Goal: Task Accomplishment & Management: Use online tool/utility

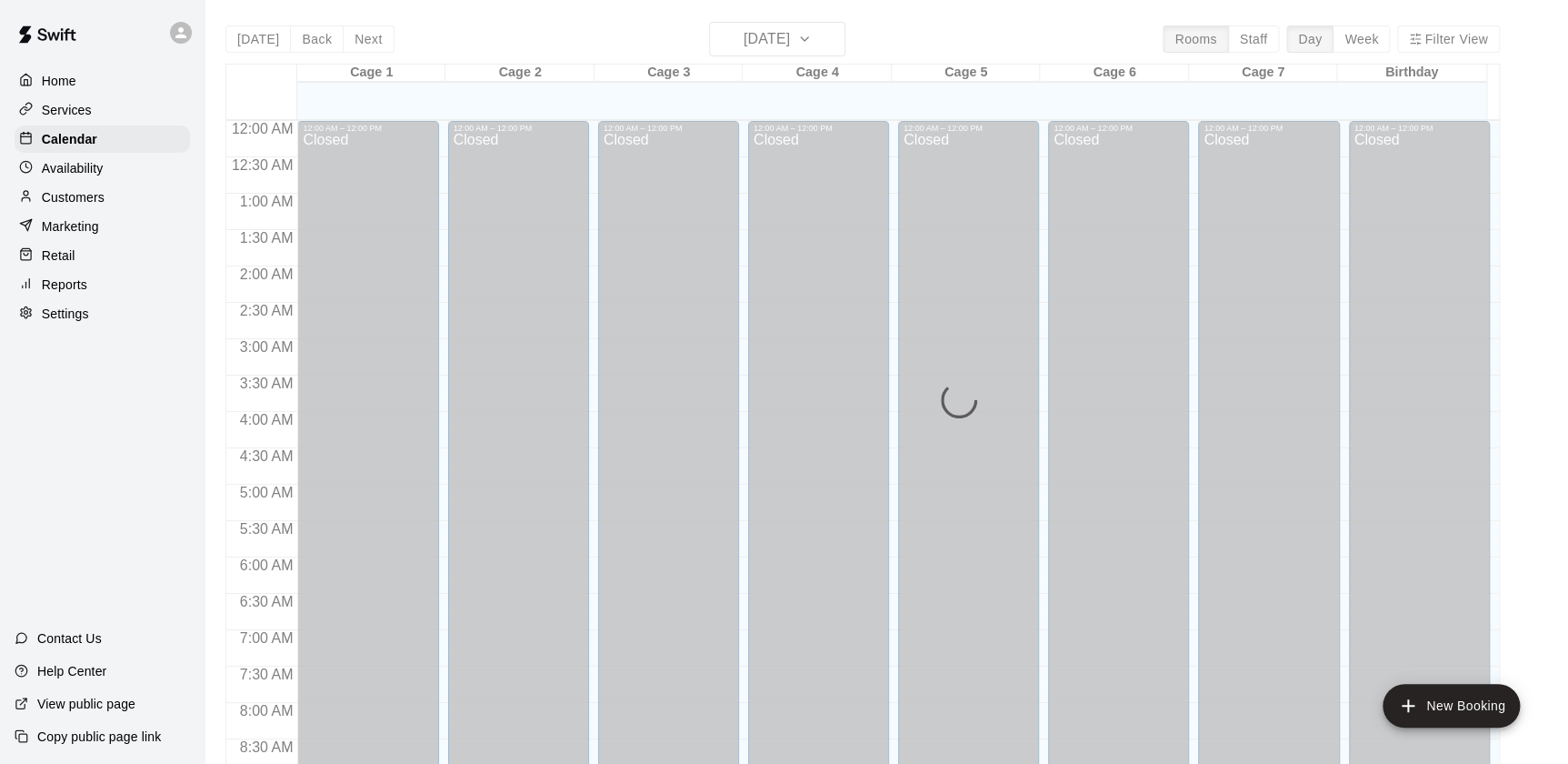
scroll to position [645, 0]
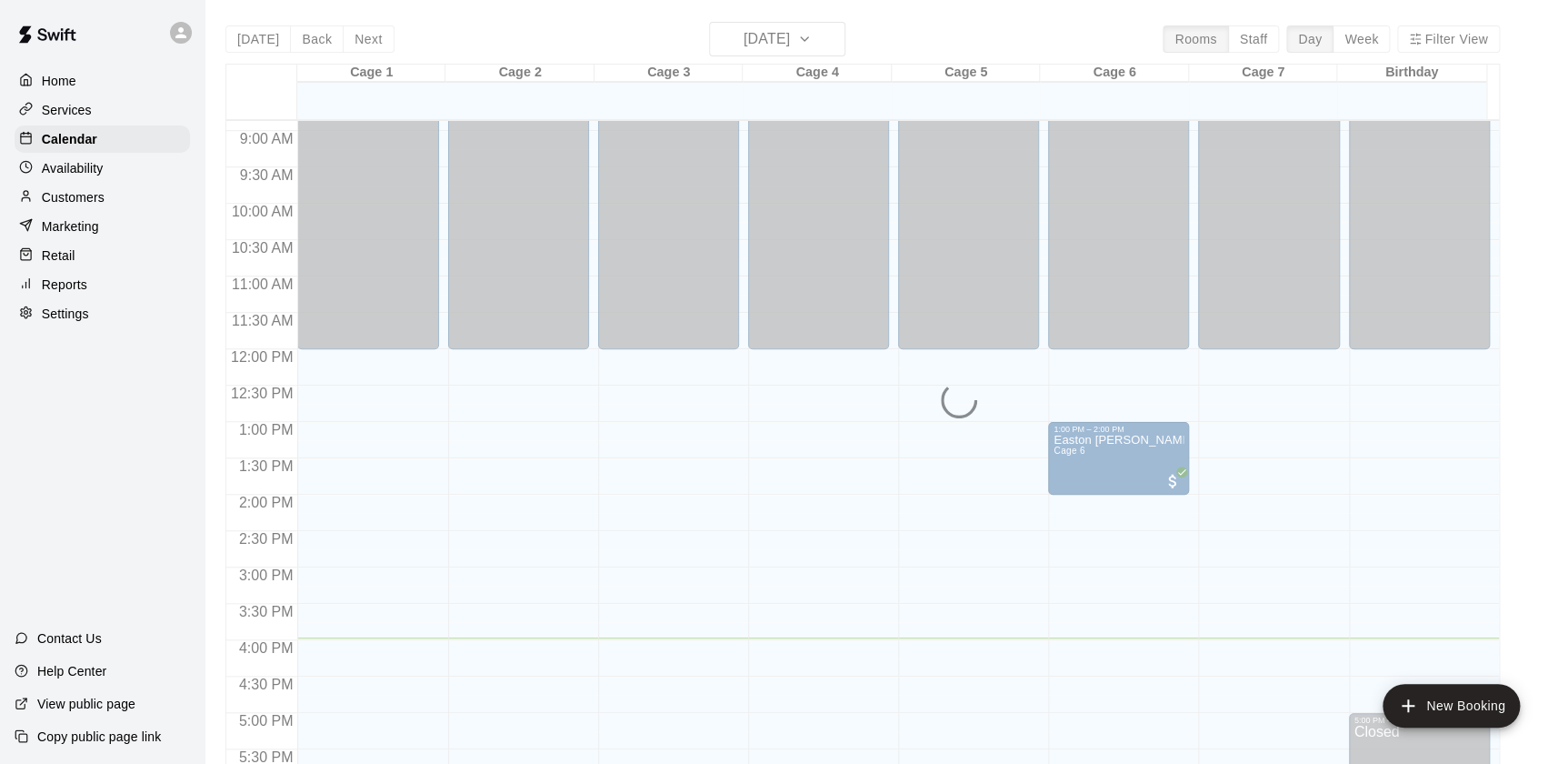
click at [132, 263] on div "Retail" at bounding box center [102, 256] width 175 height 28
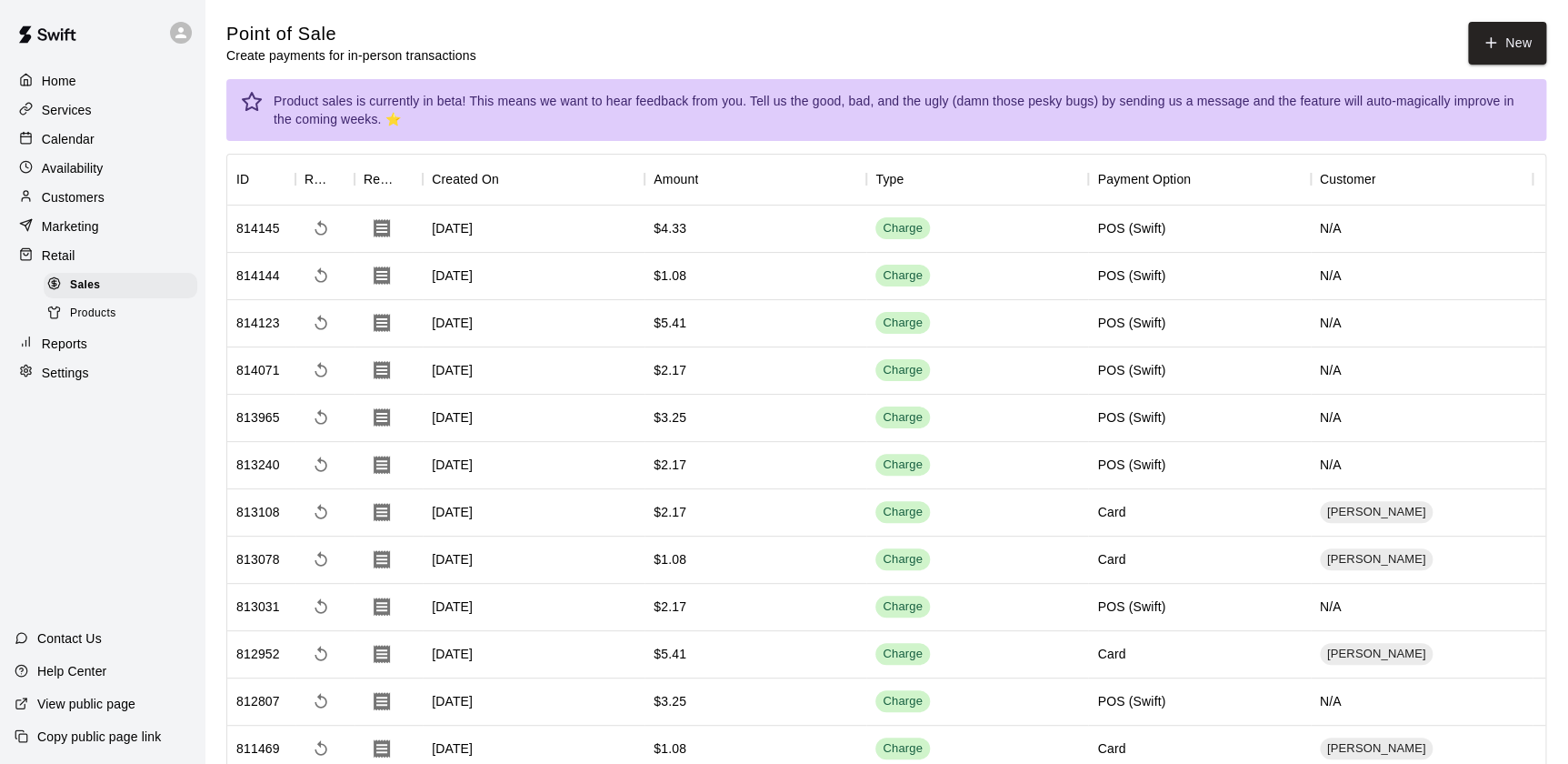
click at [160, 210] on div "Customers" at bounding box center [102, 198] width 175 height 28
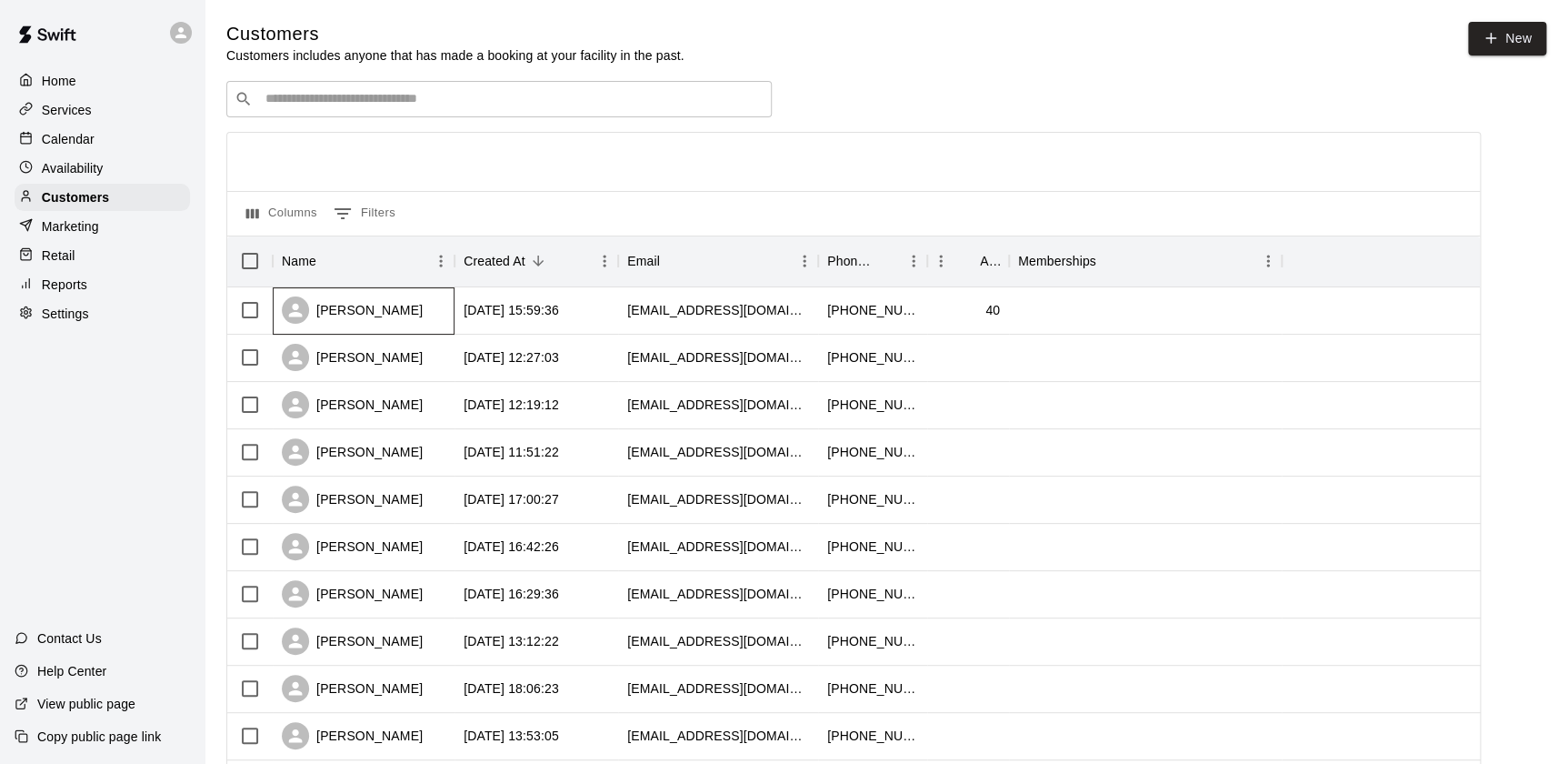
click at [425, 294] on div "[PERSON_NAME]" at bounding box center [363, 311] width 182 height 47
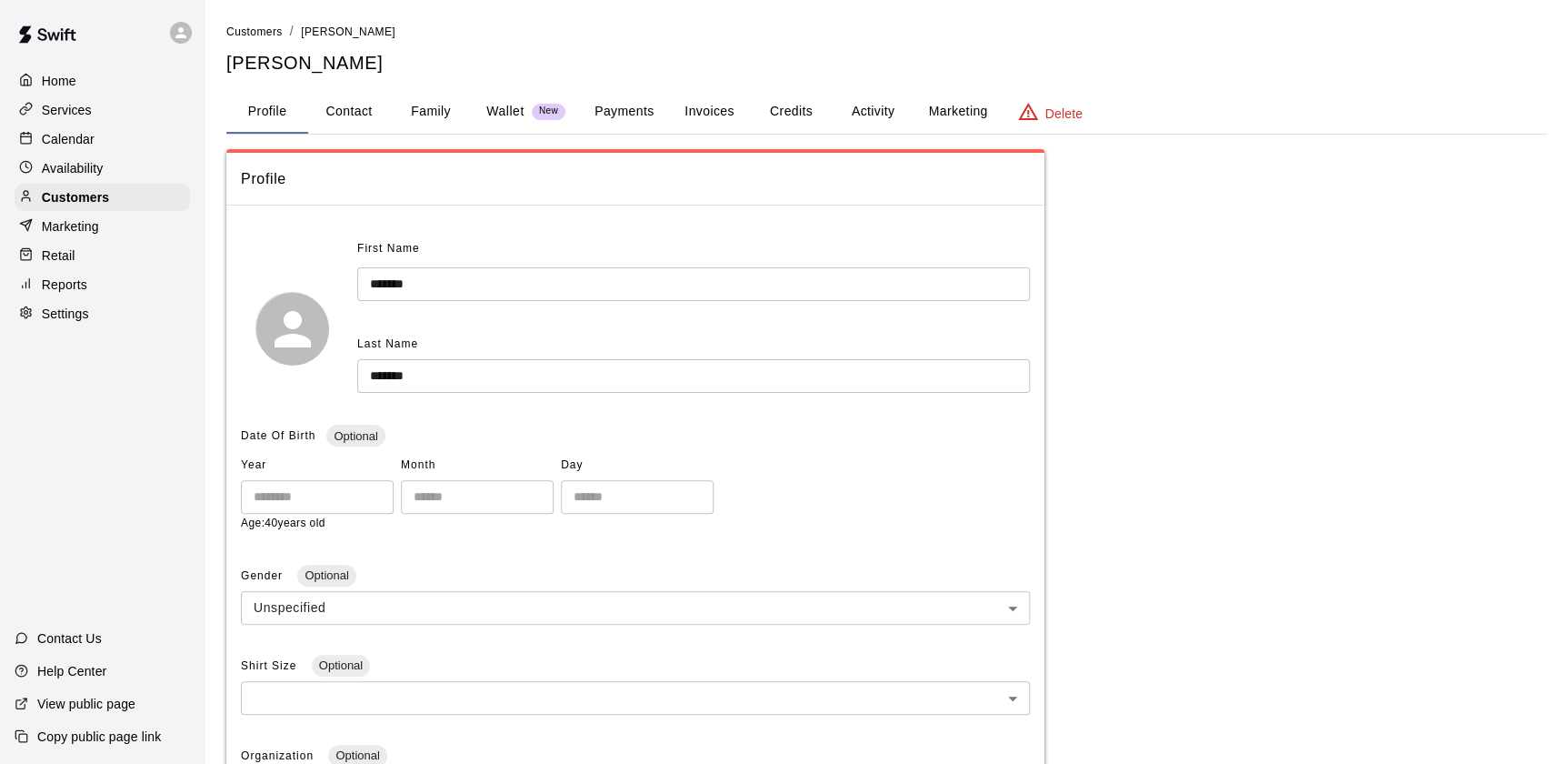
click at [609, 104] on button "Payments" at bounding box center [624, 111] width 89 height 43
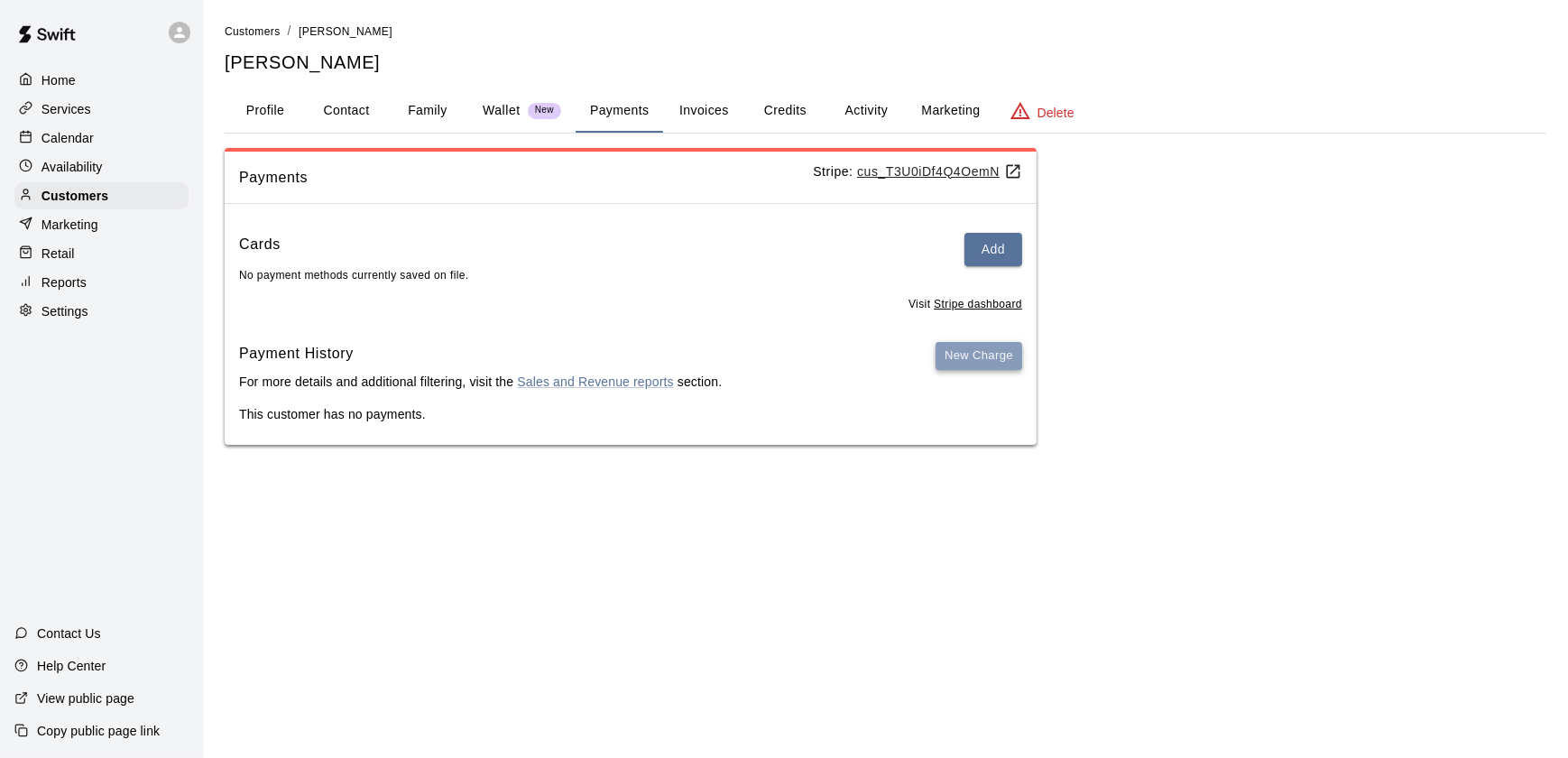
click at [960, 351] on button "New Charge" at bounding box center [979, 356] width 87 height 28
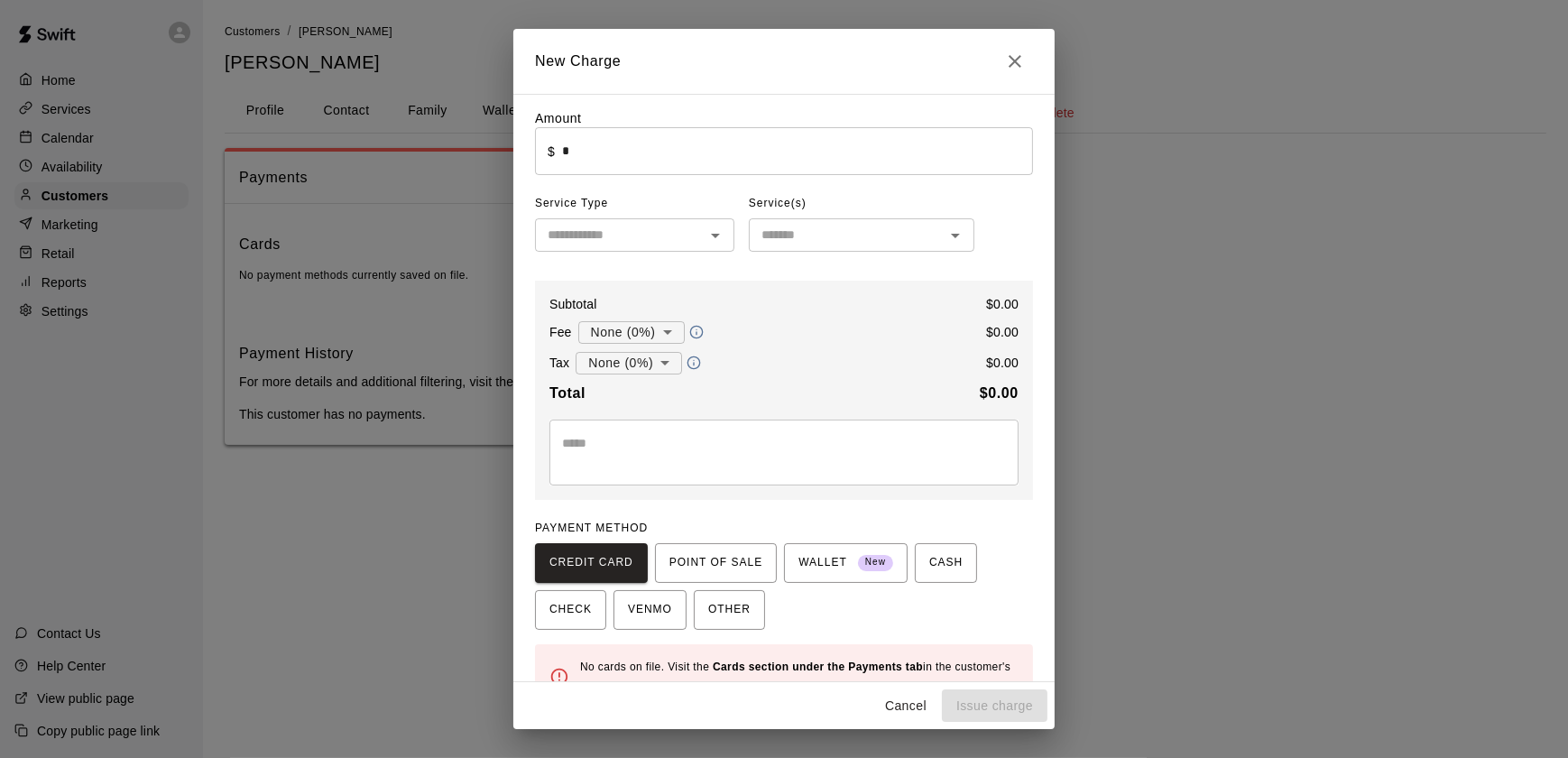
click at [648, 154] on input "*" at bounding box center [797, 150] width 471 height 48
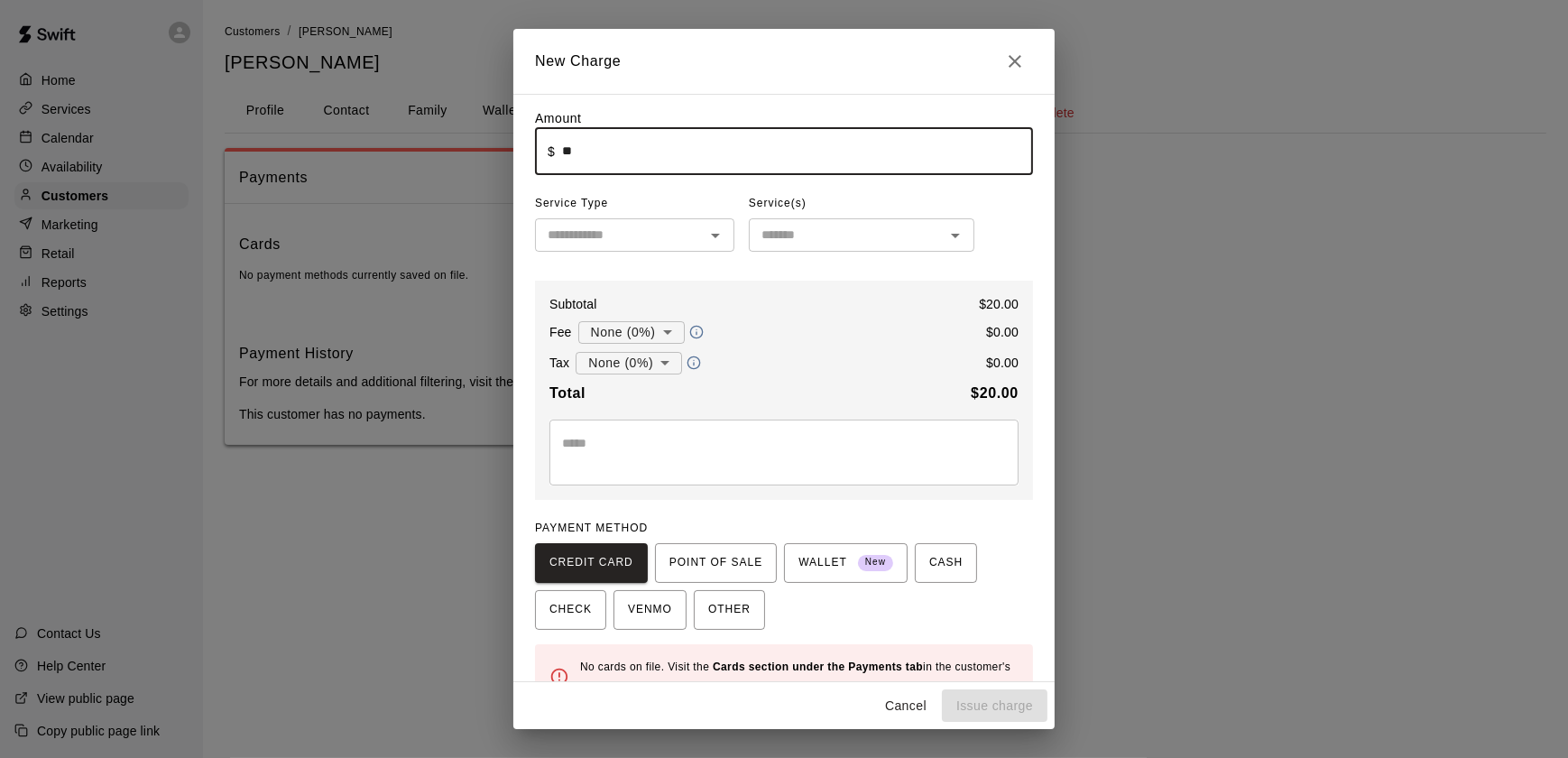
click at [645, 241] on input "text" at bounding box center [619, 234] width 159 height 22
type input "*****"
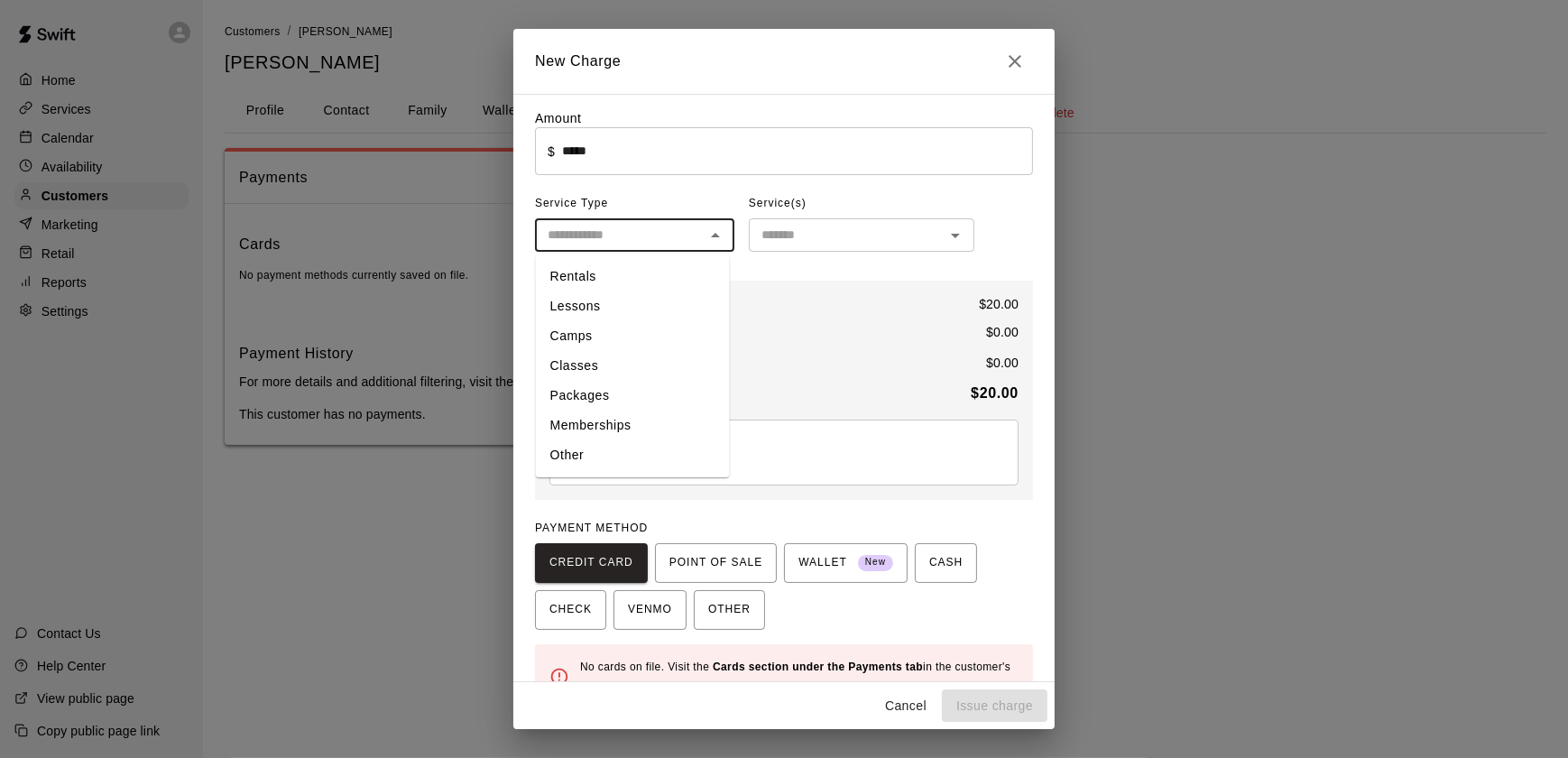
click at [633, 455] on li "Other" at bounding box center [632, 455] width 194 height 29
type input "*****"
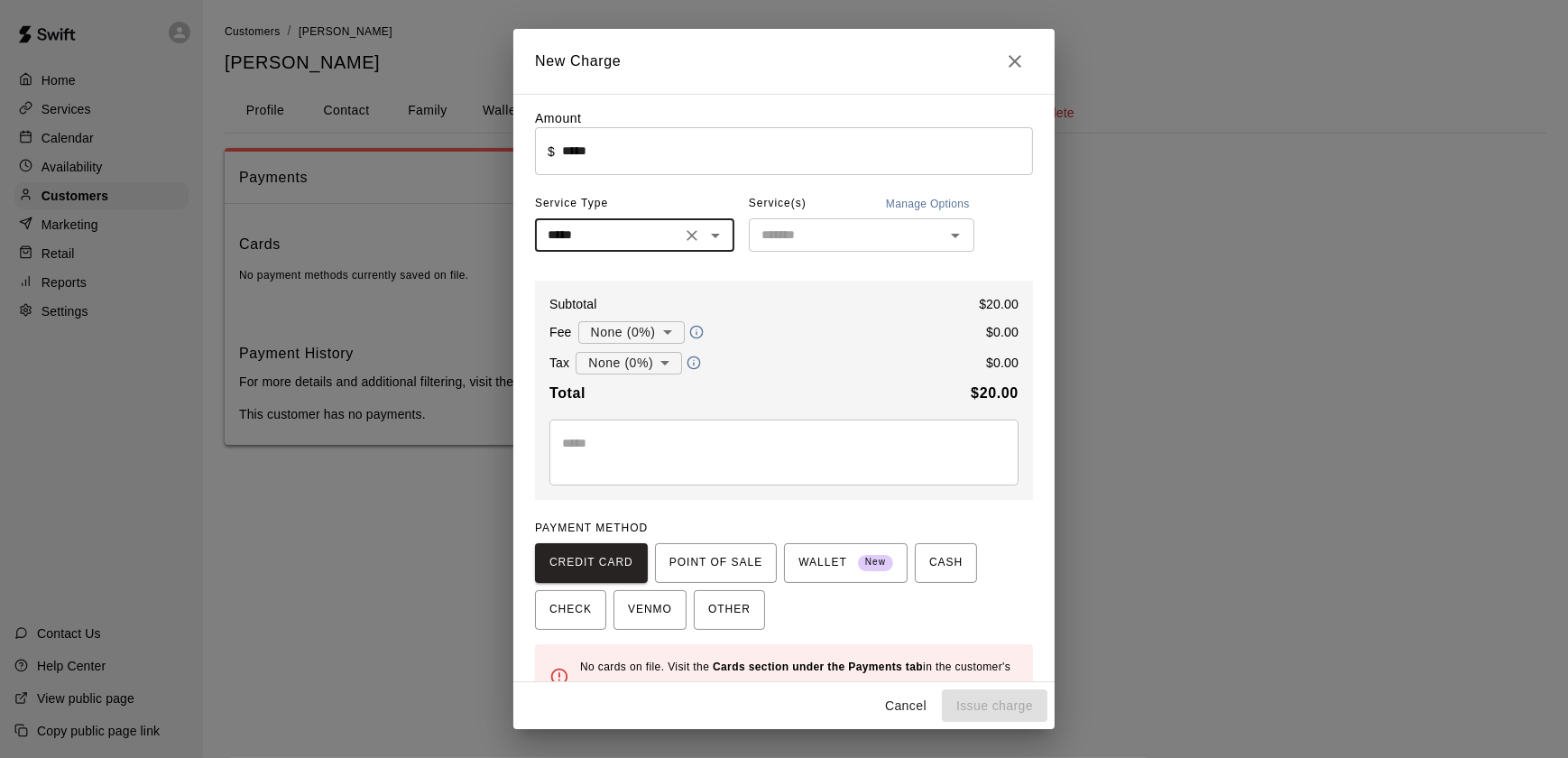
click at [845, 241] on input "text" at bounding box center [846, 234] width 185 height 22
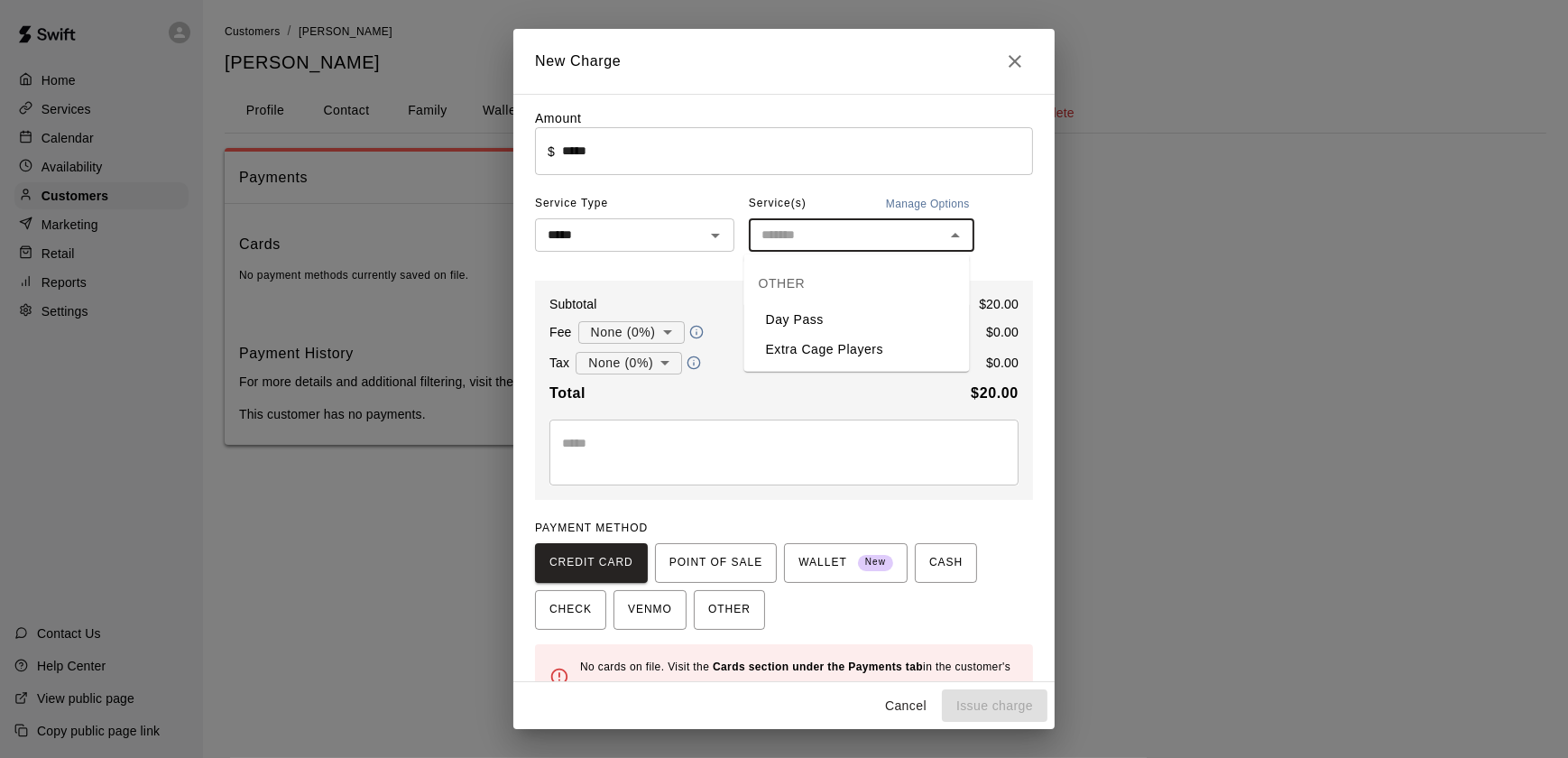
click at [843, 312] on li "Day Pass" at bounding box center [857, 319] width 226 height 29
type input "********"
click at [711, 582] on button "POINT OF SALE" at bounding box center [715, 563] width 122 height 40
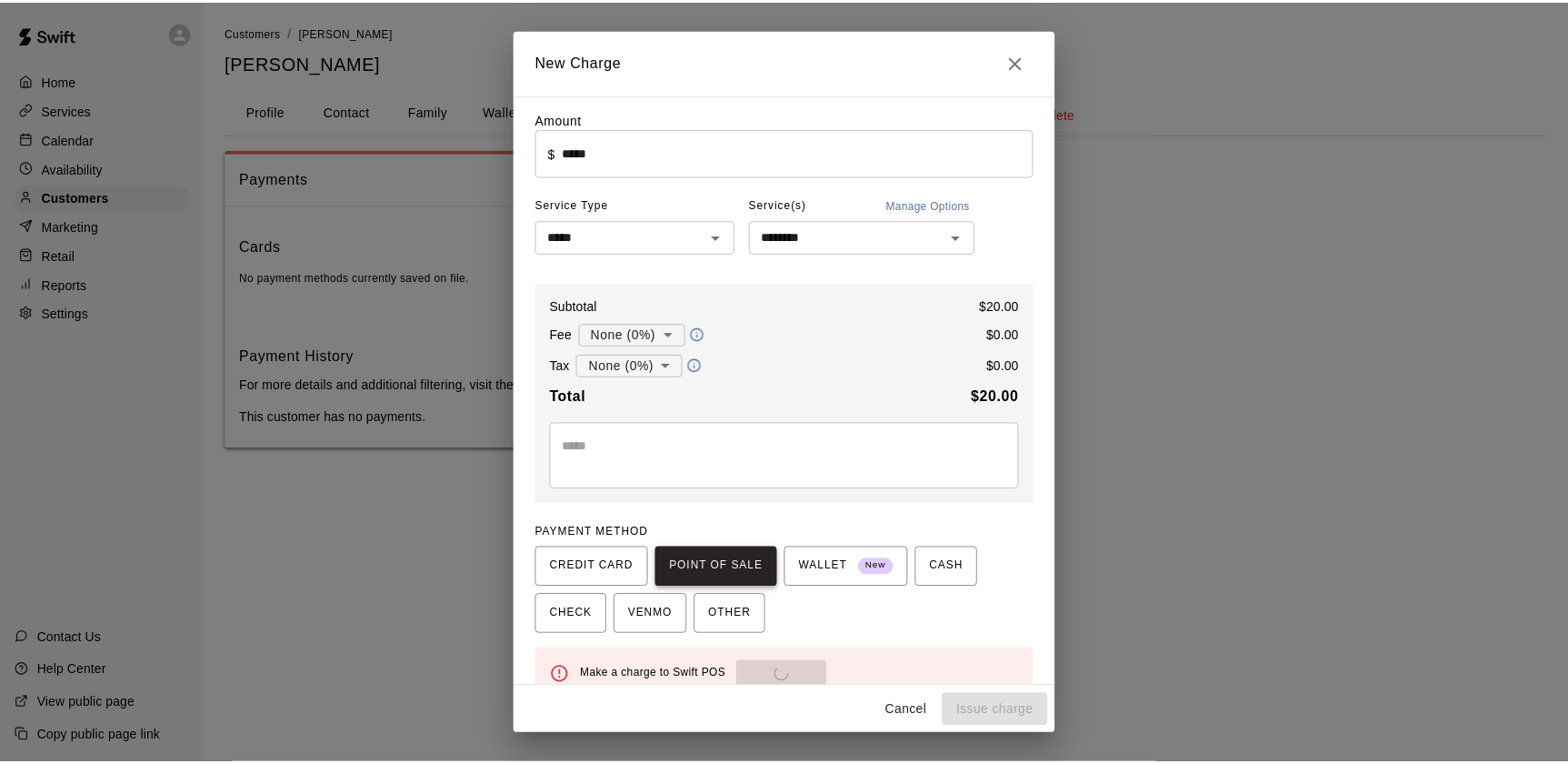
scroll to position [32, 0]
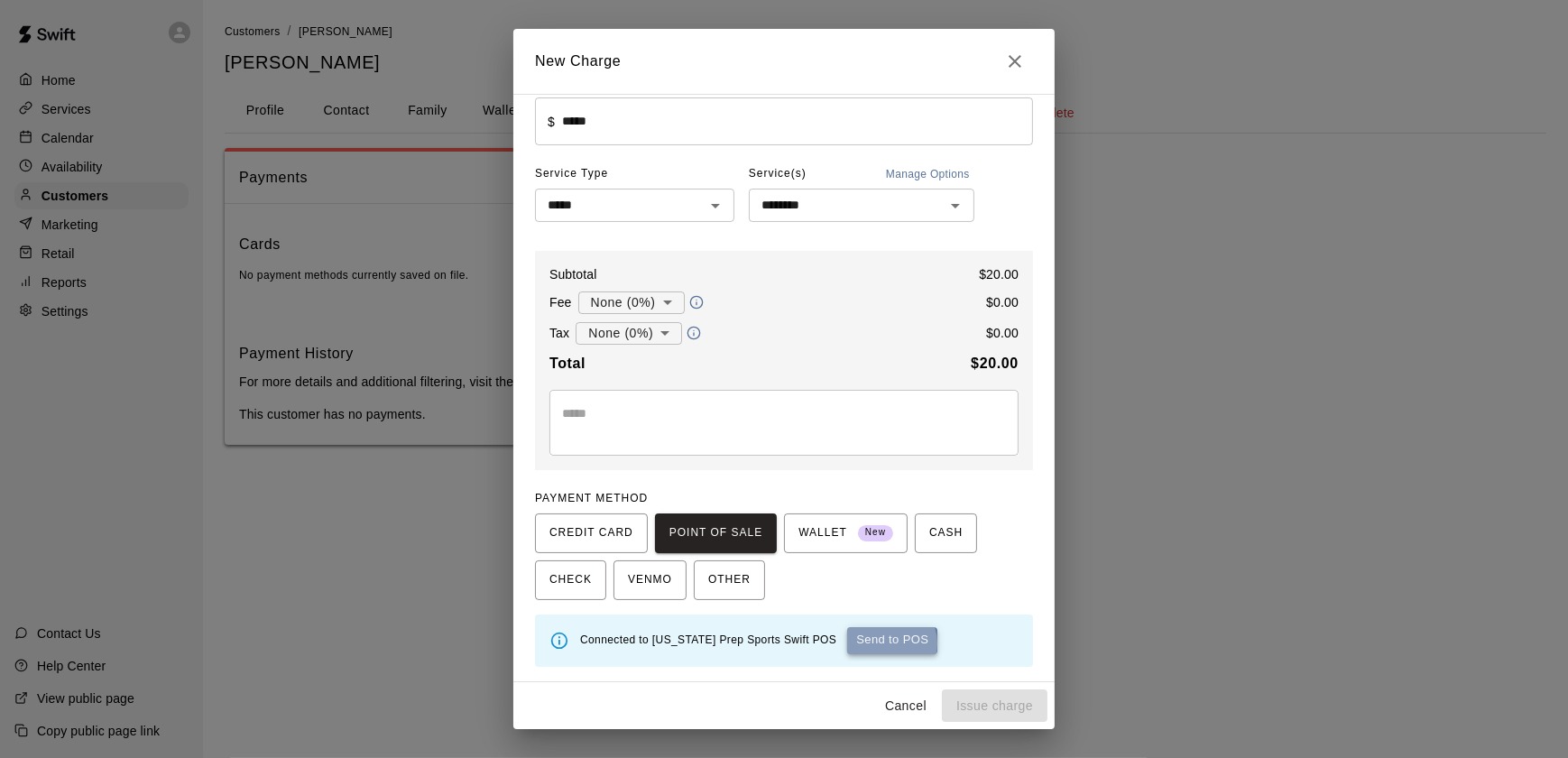
click at [847, 642] on button "Send to POS" at bounding box center [892, 641] width 90 height 27
type input "*"
